Goal: Transaction & Acquisition: Purchase product/service

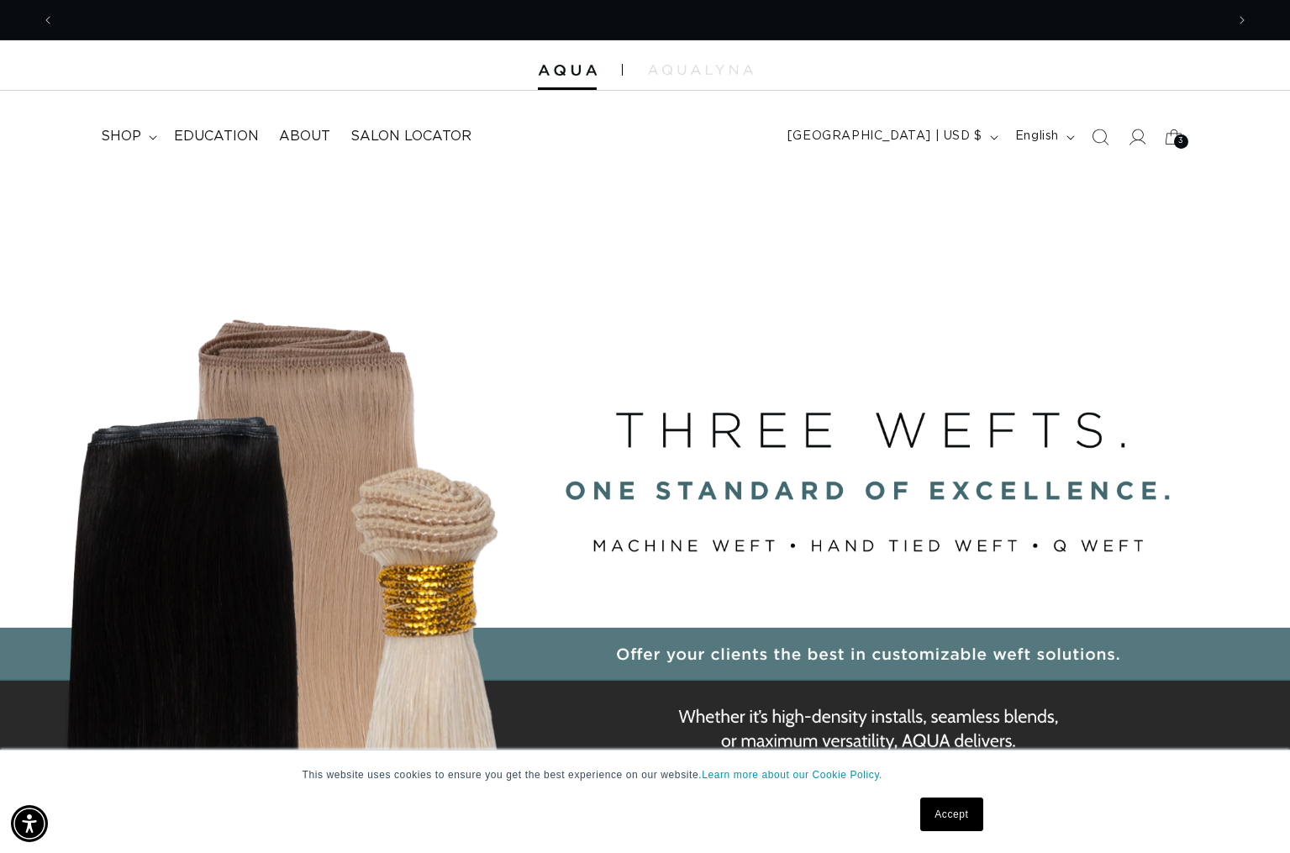
scroll to position [0, 2342]
click at [1178, 134] on div "3 3" at bounding box center [1181, 141] width 14 height 14
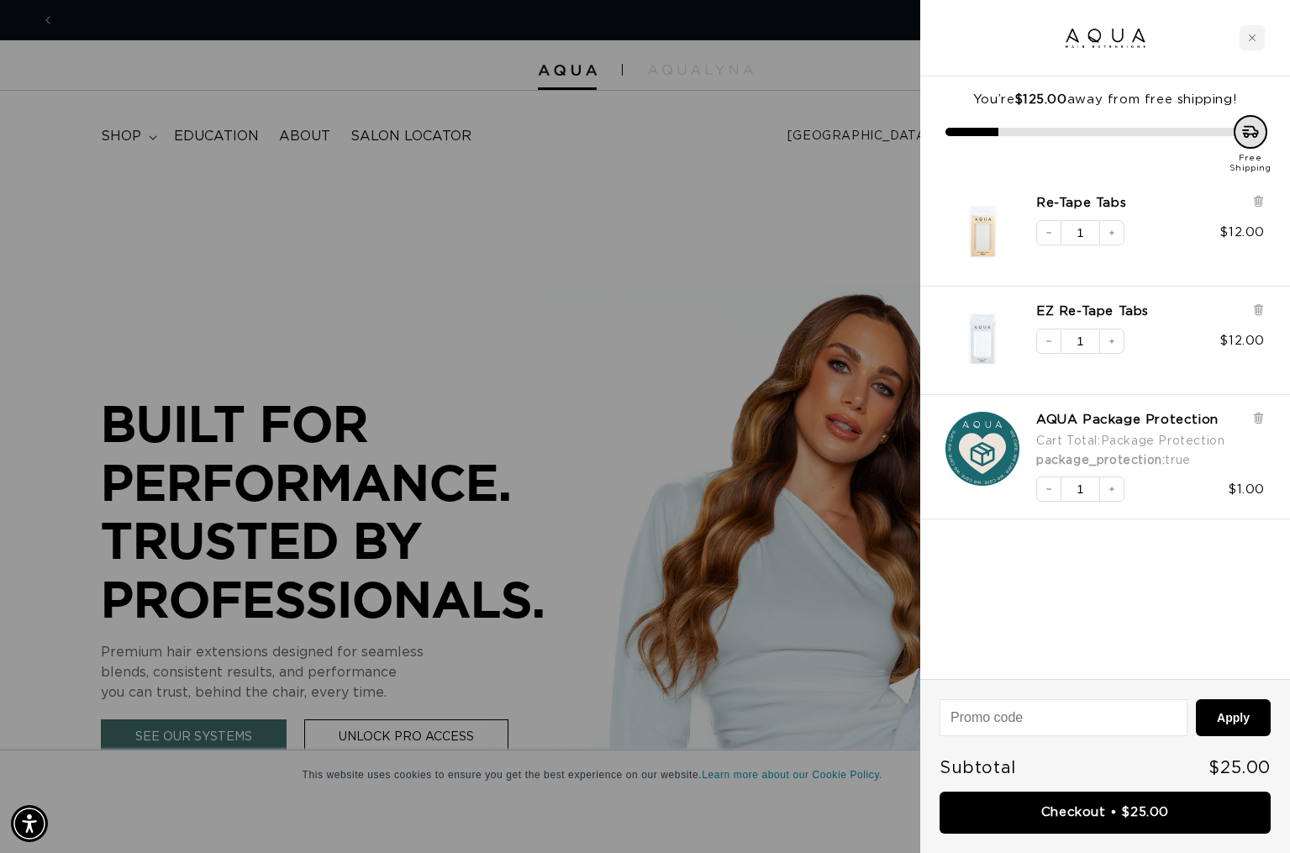
scroll to position [0, 1171]
click at [543, 197] on div at bounding box center [645, 426] width 1290 height 853
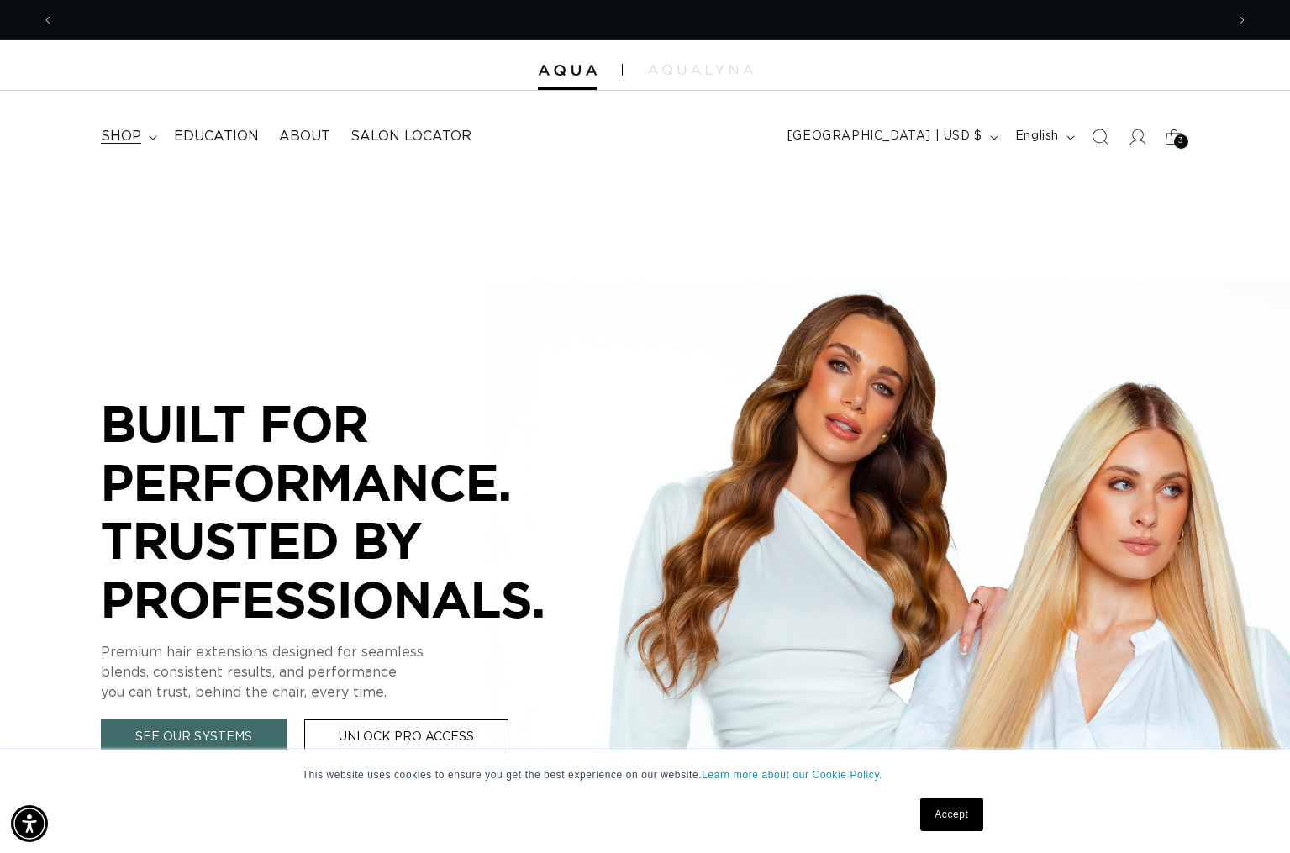
scroll to position [0, 2342]
click at [138, 137] on span "shop" at bounding box center [121, 137] width 40 height 18
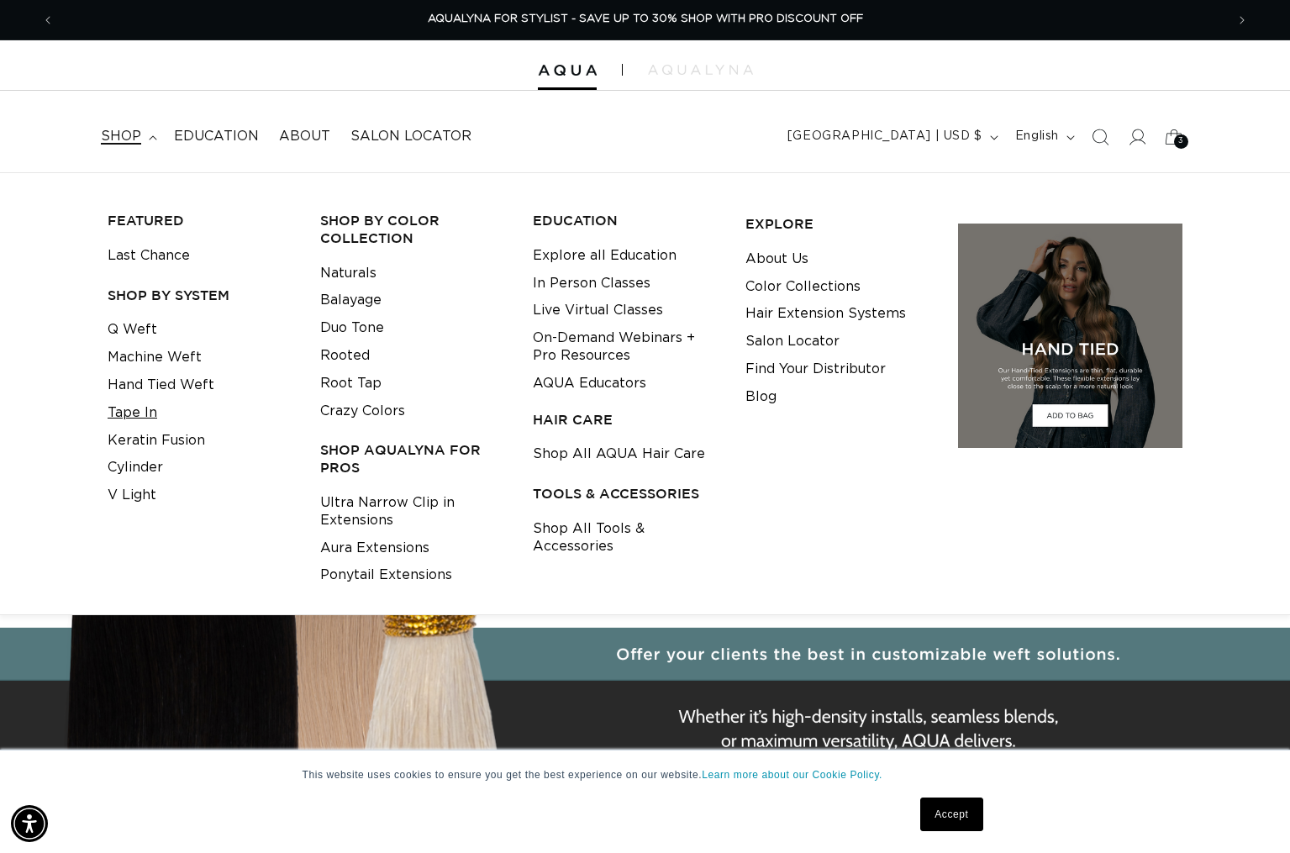
click at [138, 403] on link "Tape In" at bounding box center [133, 413] width 50 height 28
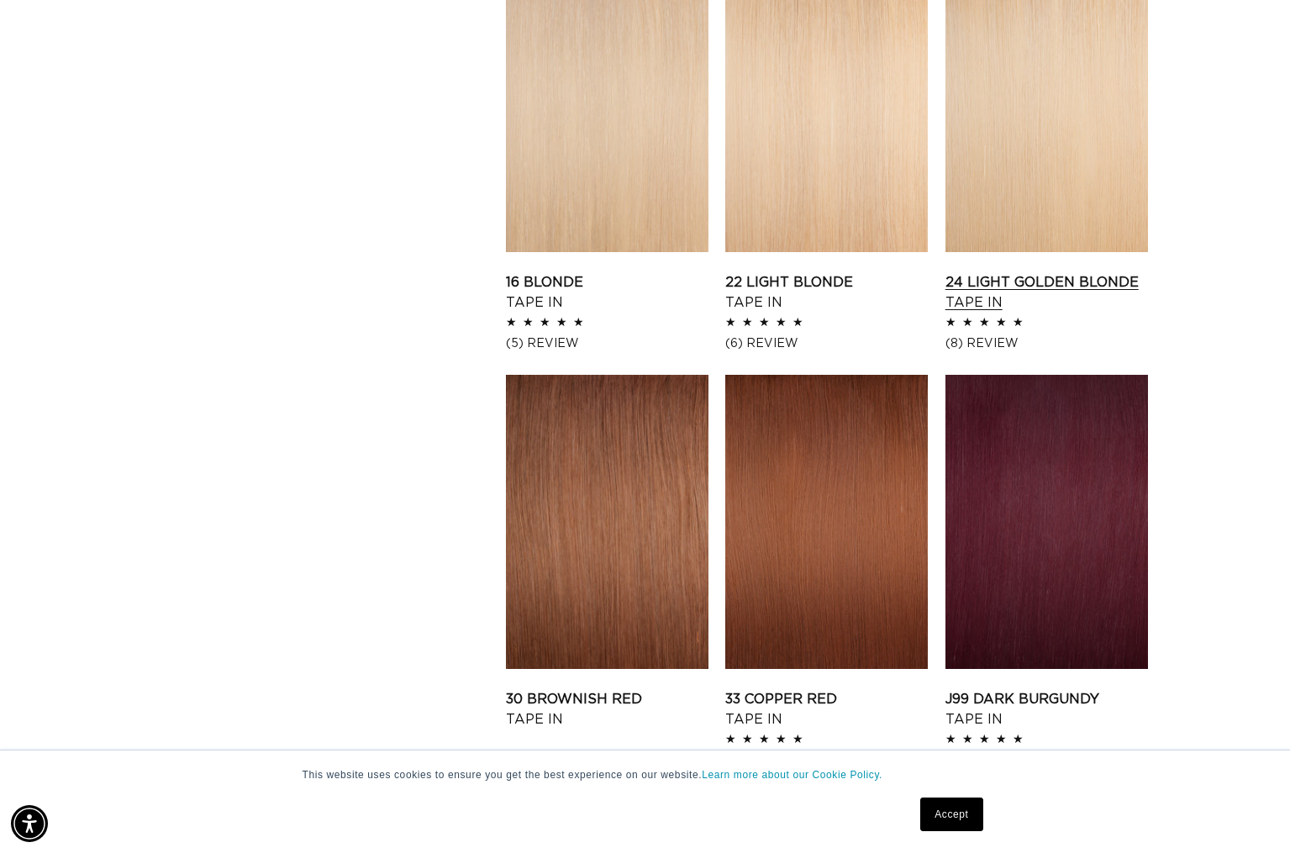
scroll to position [0, 2342]
click at [1002, 272] on link "24 Light Golden Blonde Tape In" at bounding box center [1047, 292] width 203 height 40
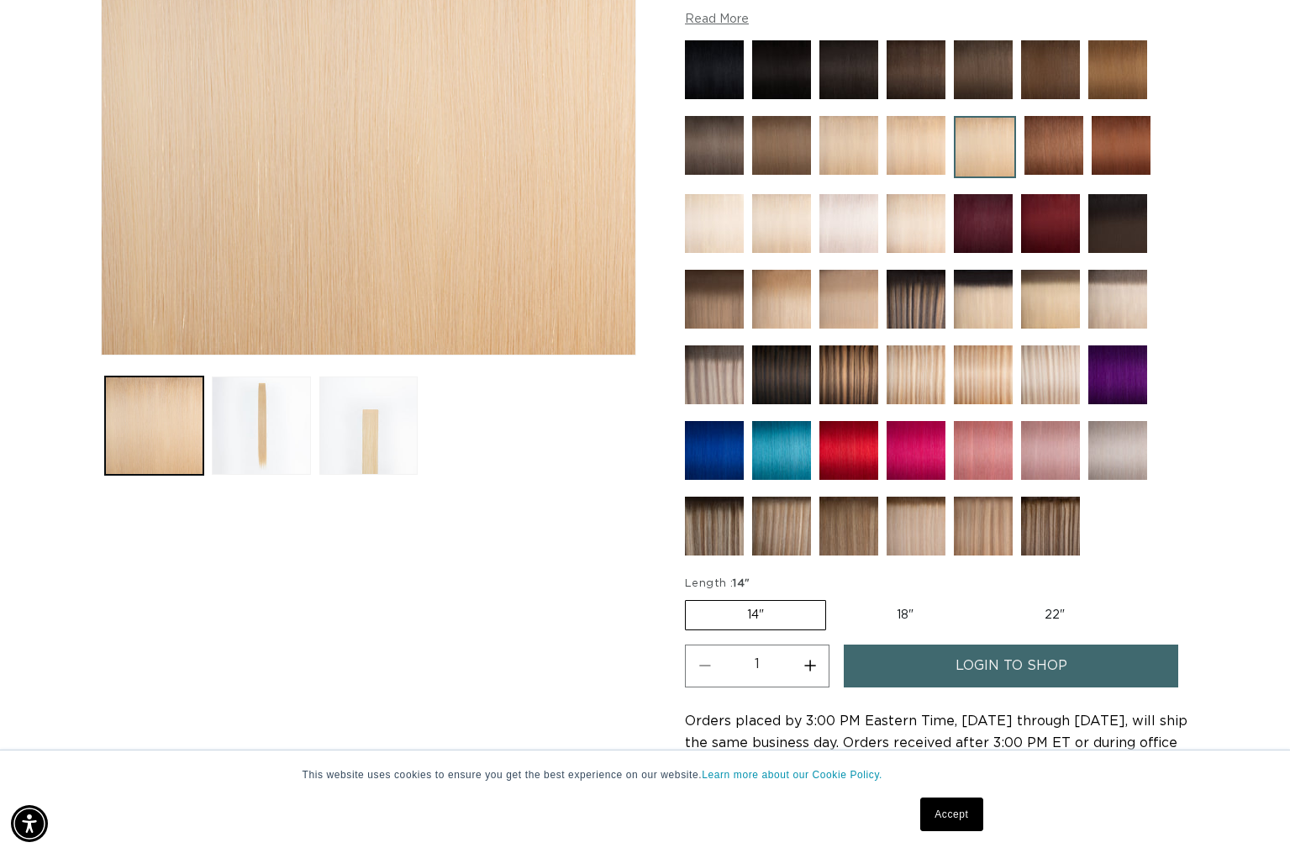
scroll to position [0, 2342]
click at [1123, 299] on img at bounding box center [1117, 299] width 59 height 59
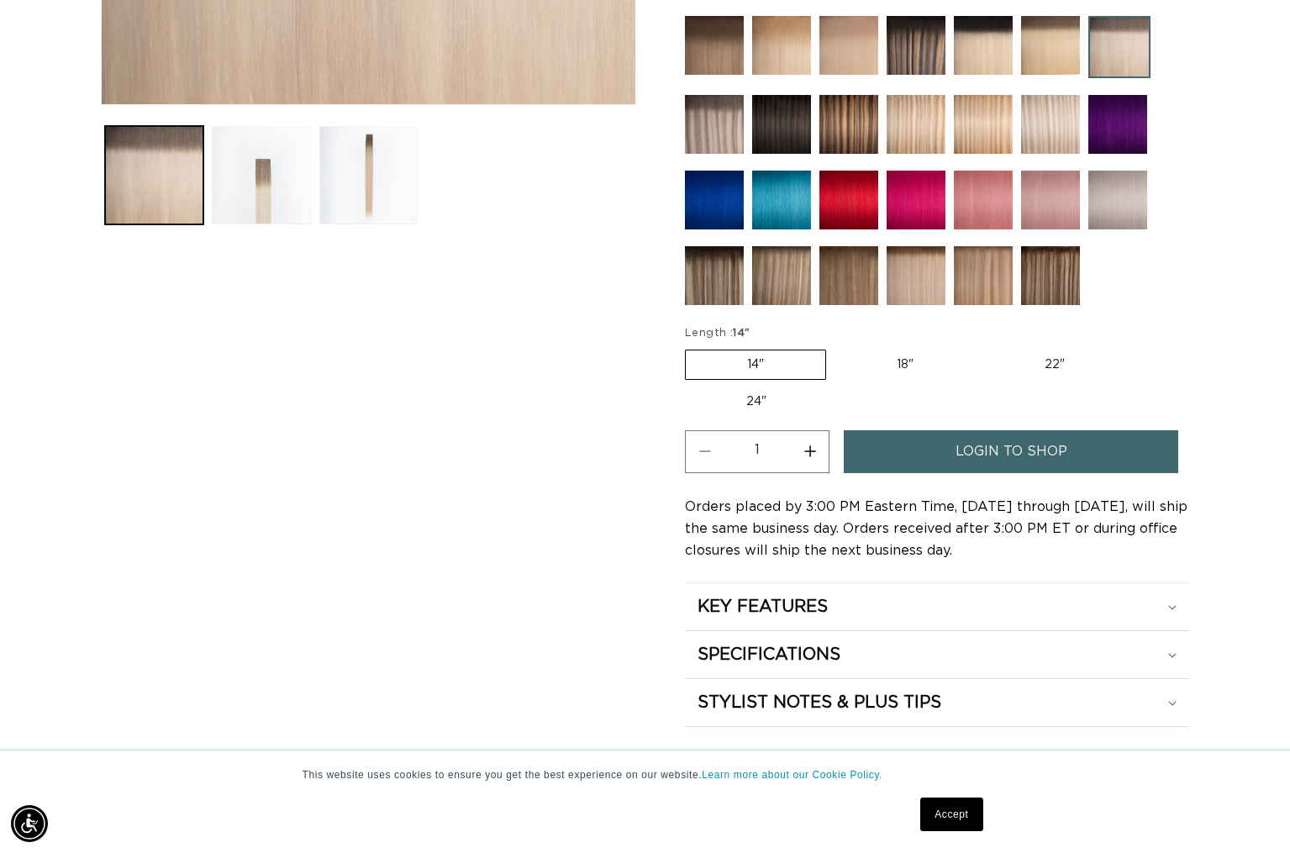
scroll to position [662, 0]
click at [966, 440] on span "login to shop" at bounding box center [1012, 451] width 112 height 43
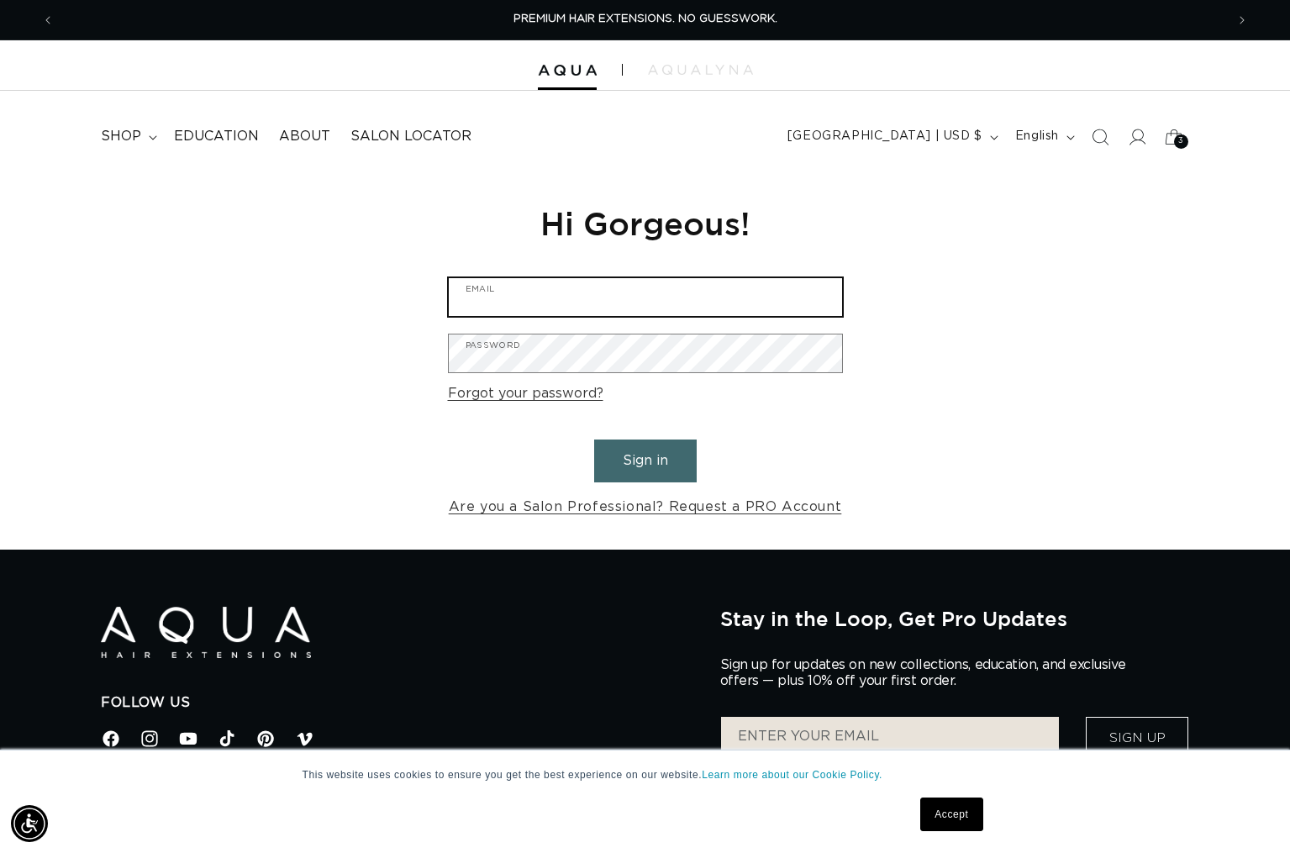
type input "[PERSON_NAME][EMAIL_ADDRESS][DOMAIN_NAME]"
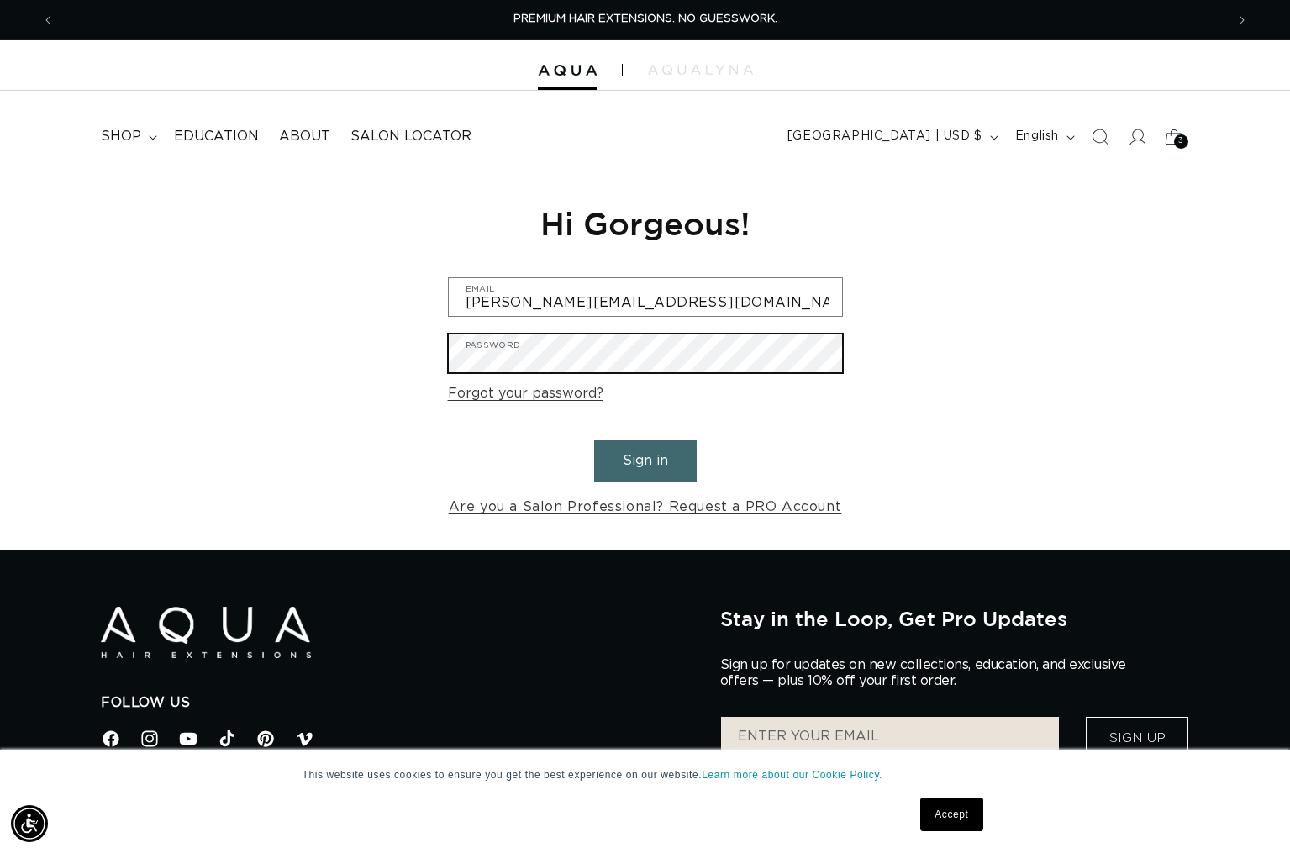
click at [645, 458] on button "Sign in" at bounding box center [645, 461] width 103 height 43
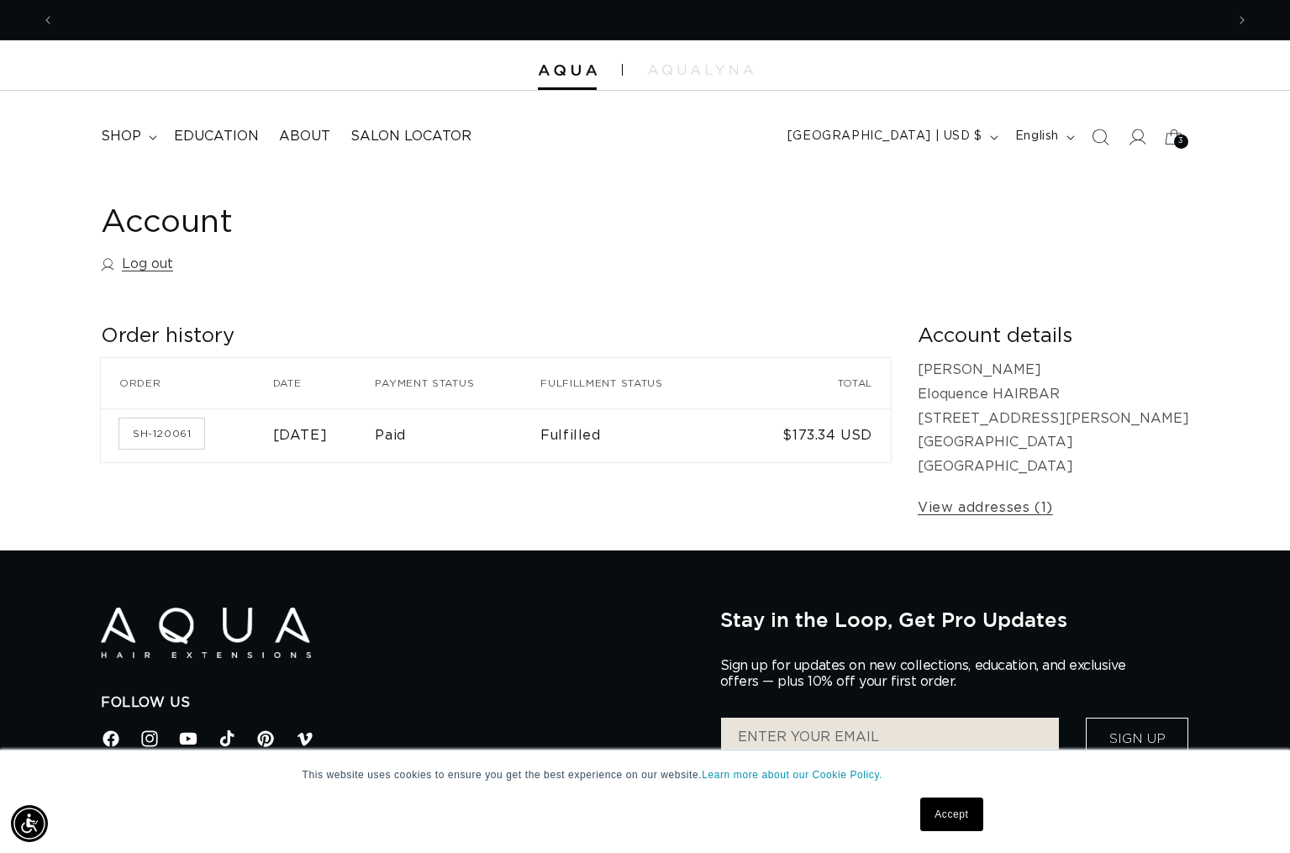
scroll to position [0, 2342]
